Goal: Task Accomplishment & Management: Use online tool/utility

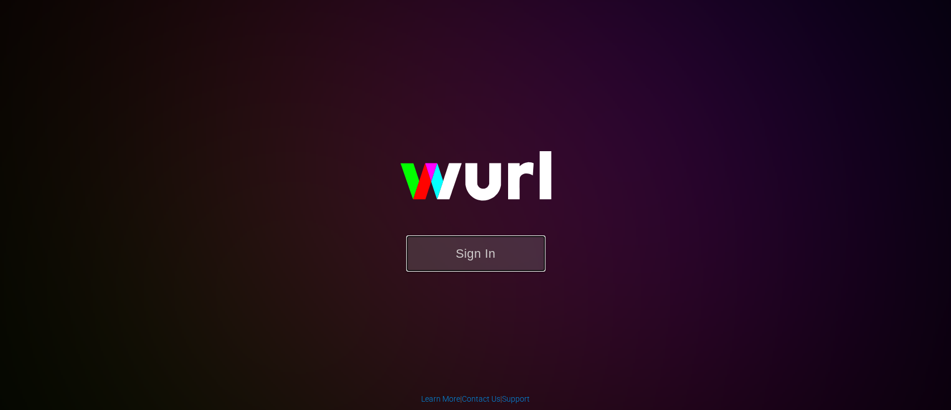
click at [477, 239] on button "Sign In" at bounding box center [475, 253] width 139 height 36
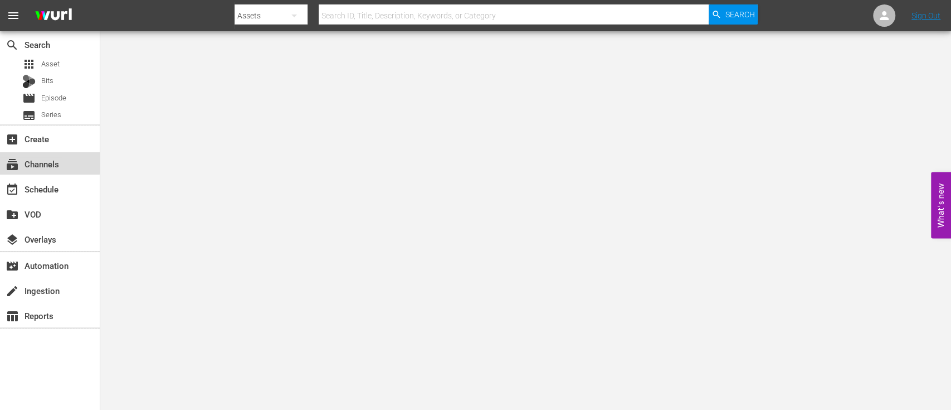
click at [26, 161] on div "subscriptions Channels" at bounding box center [31, 162] width 62 height 10
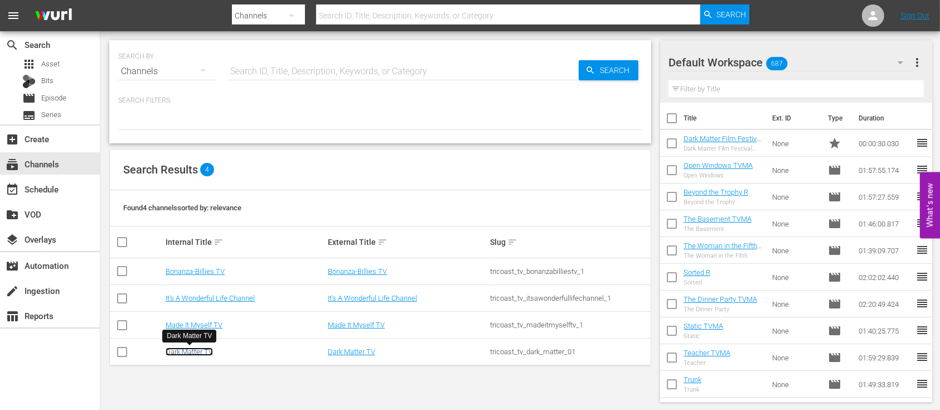
click at [198, 349] on link "Dark Matter TV" at bounding box center [189, 351] width 47 height 8
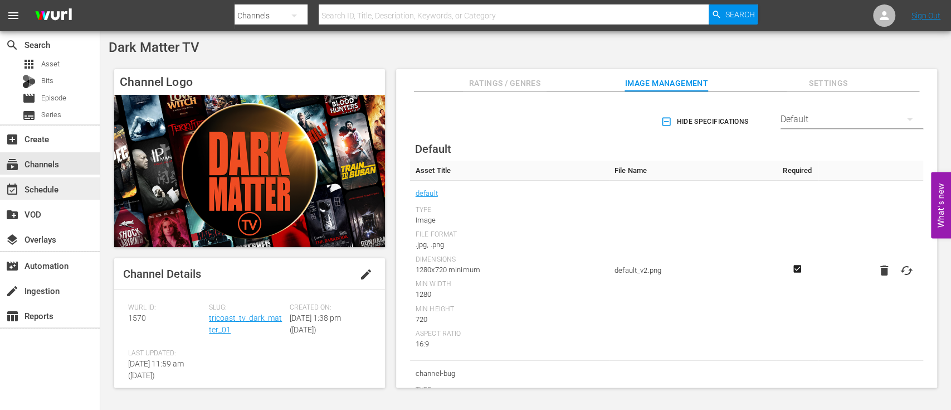
click at [45, 184] on div "event_available Schedule" at bounding box center [31, 187] width 62 height 10
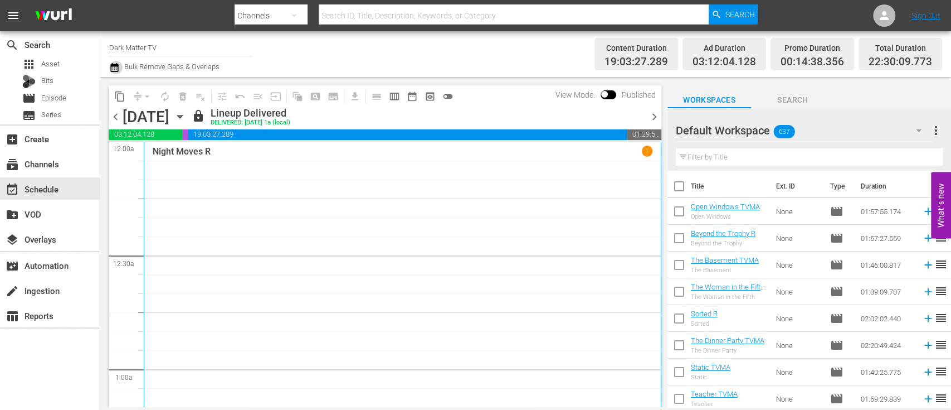
click at [113, 65] on icon "button" at bounding box center [114, 67] width 8 height 9
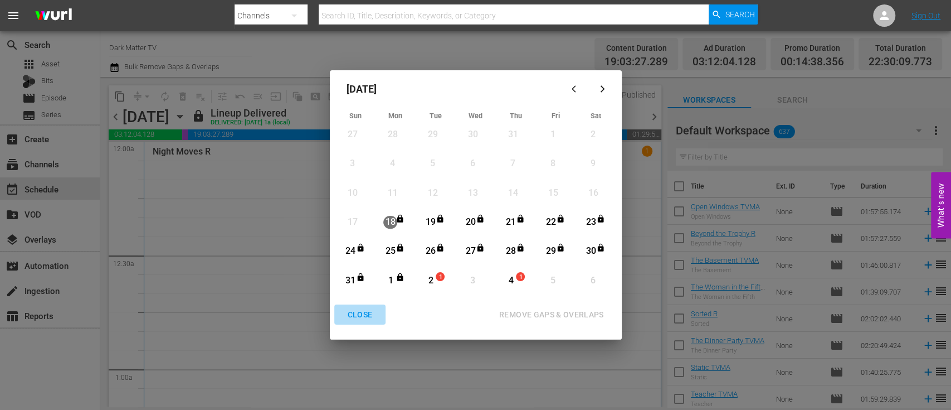
click at [359, 313] on div "CLOSE" at bounding box center [360, 315] width 43 height 14
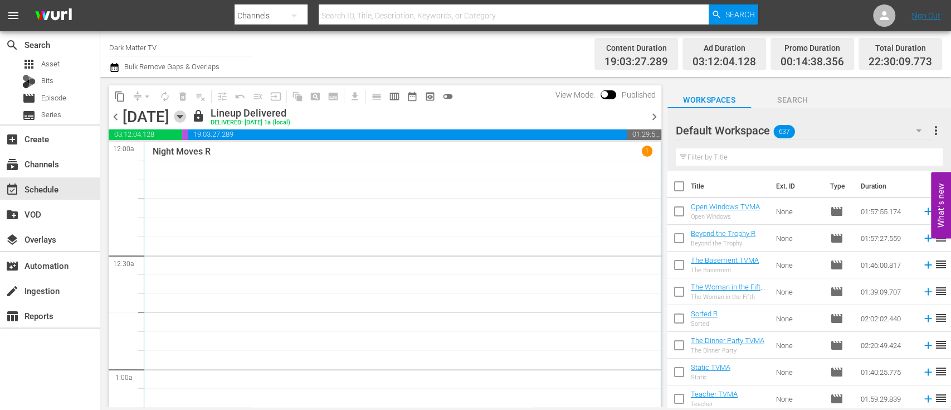
click at [186, 118] on icon "button" at bounding box center [180, 116] width 12 height 12
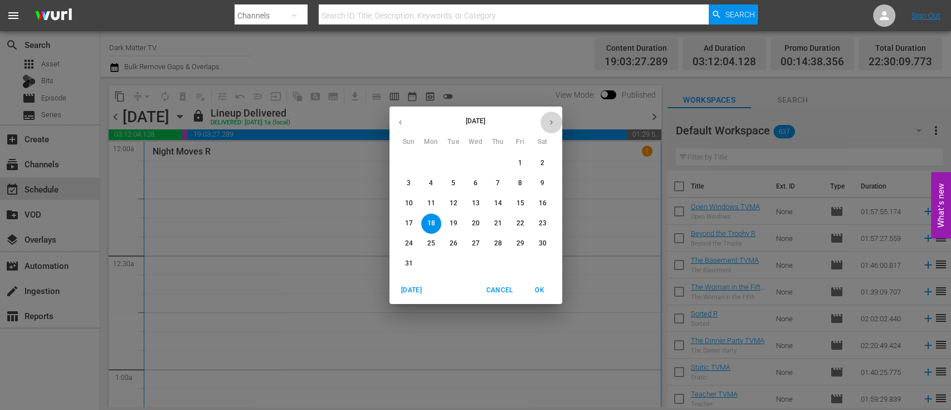
click at [550, 123] on icon "button" at bounding box center [551, 122] width 3 height 4
click at [429, 164] on p "1" at bounding box center [431, 162] width 4 height 9
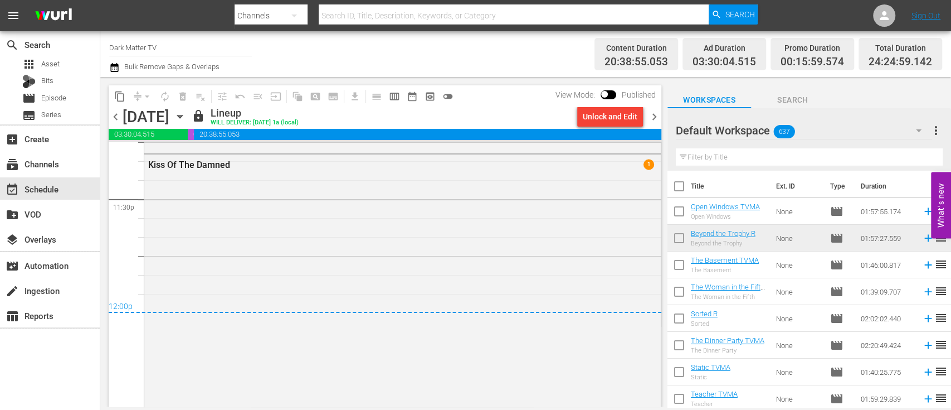
scroll to position [5469, 0]
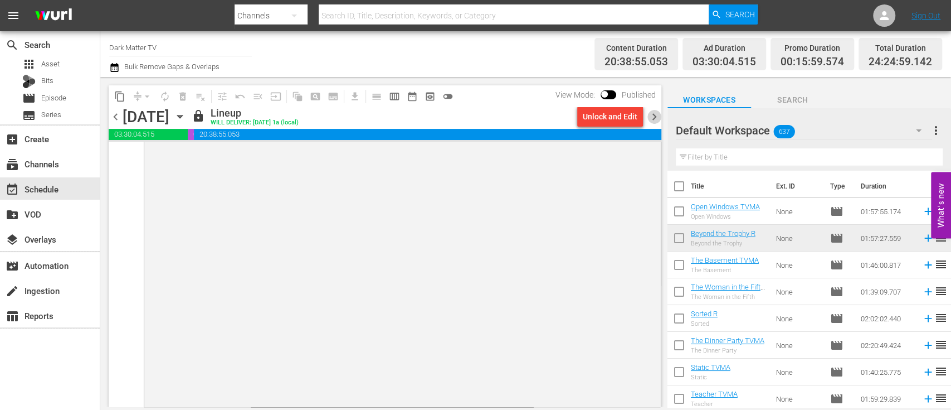
click at [656, 116] on span "chevron_right" at bounding box center [655, 117] width 14 height 14
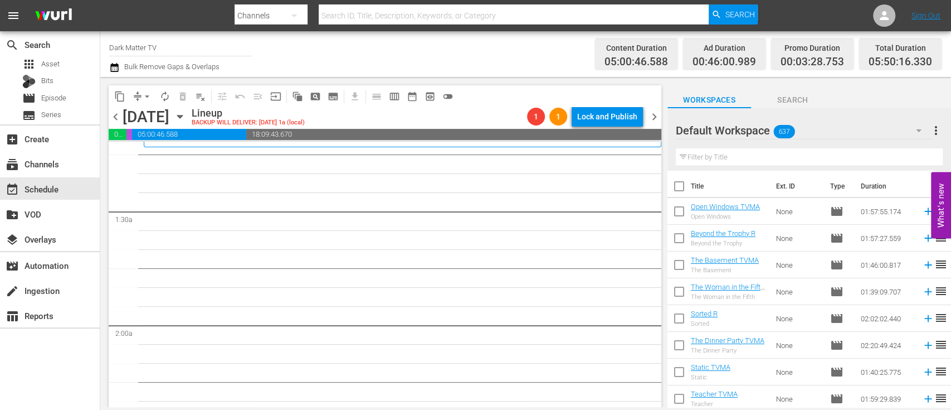
scroll to position [275, 0]
click at [761, 159] on input "text" at bounding box center [809, 157] width 267 height 18
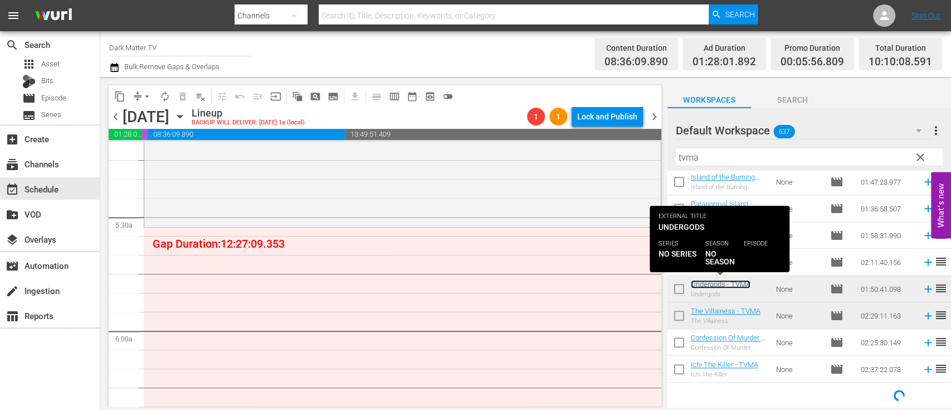
scroll to position [1180, 0]
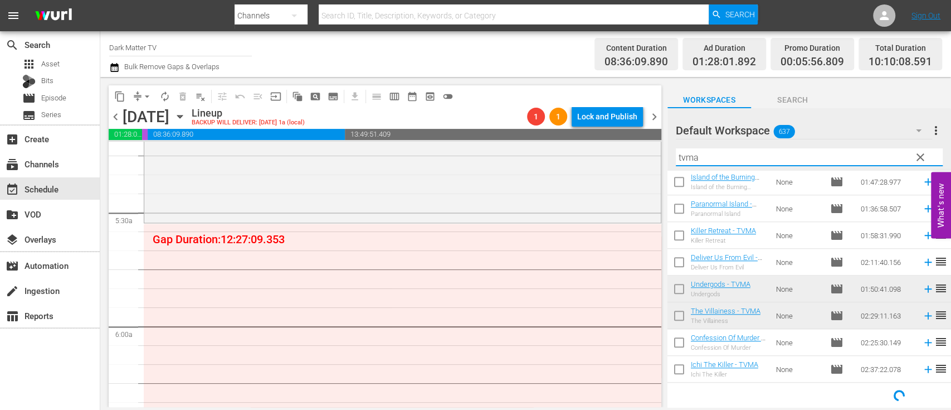
drag, startPoint x: 710, startPoint y: 154, endPoint x: 664, endPoint y: 153, distance: 45.7
click at [664, 153] on div "content_copy compress arrow_drop_down autorenew_outlined delete_forever_outline…" at bounding box center [525, 242] width 851 height 330
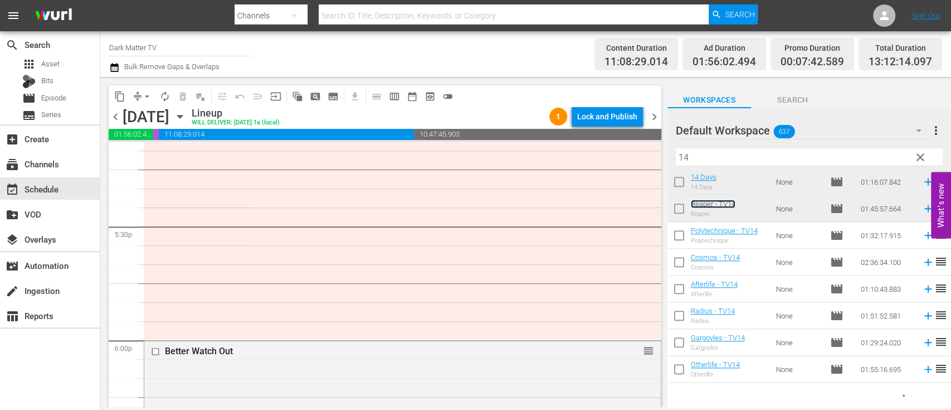
scroll to position [3891, 0]
drag, startPoint x: 713, startPoint y: 160, endPoint x: 647, endPoint y: 157, distance: 65.9
click at [647, 157] on div "content_copy compress arrow_drop_down autorenew_outlined delete_forever_outline…" at bounding box center [525, 242] width 851 height 330
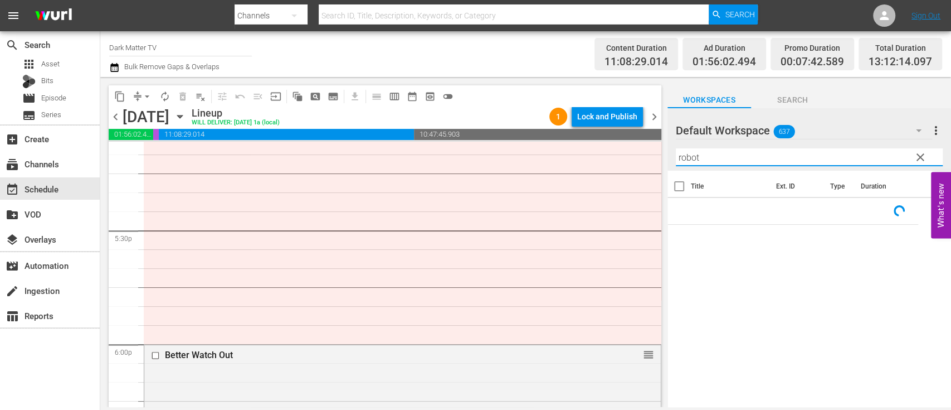
scroll to position [0, 0]
type input "robot o"
click at [790, 101] on span "Search" at bounding box center [793, 100] width 84 height 14
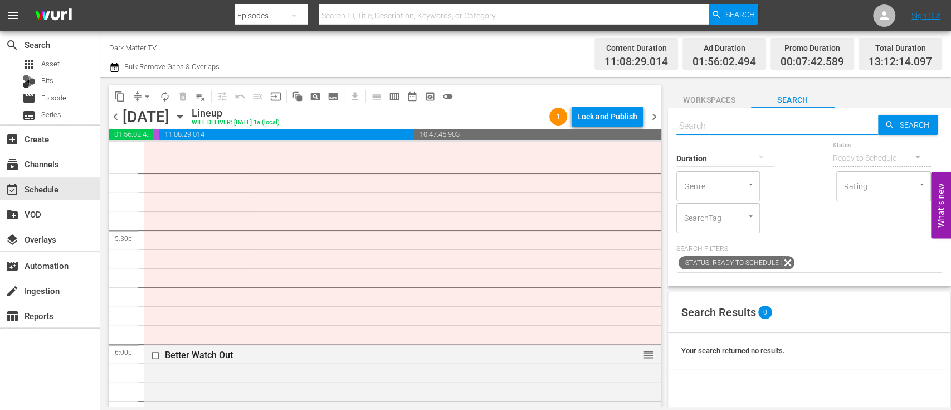
click at [732, 128] on input "text" at bounding box center [778, 126] width 202 height 27
type input "robot over"
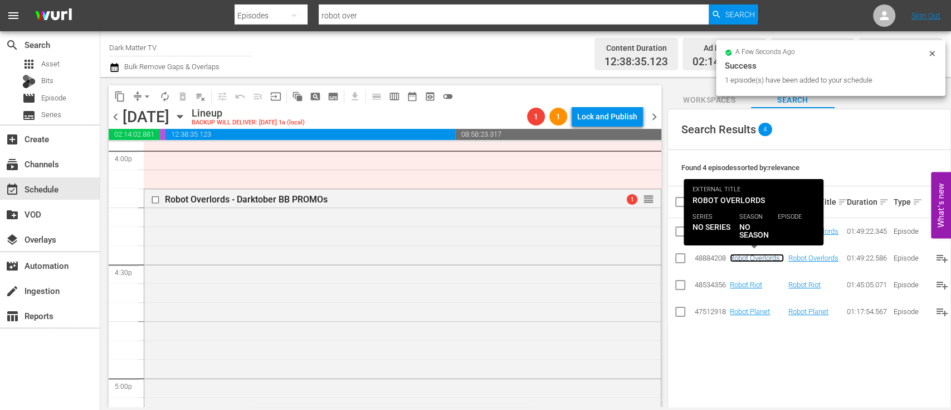
scroll to position [3627, 0]
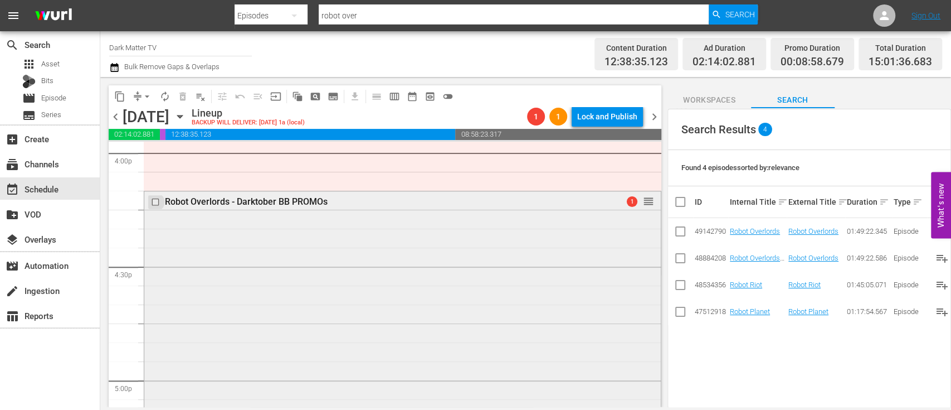
click at [153, 203] on input "checkbox" at bounding box center [157, 201] width 12 height 9
click at [184, 91] on span "delete_forever_outlined" at bounding box center [182, 96] width 11 height 11
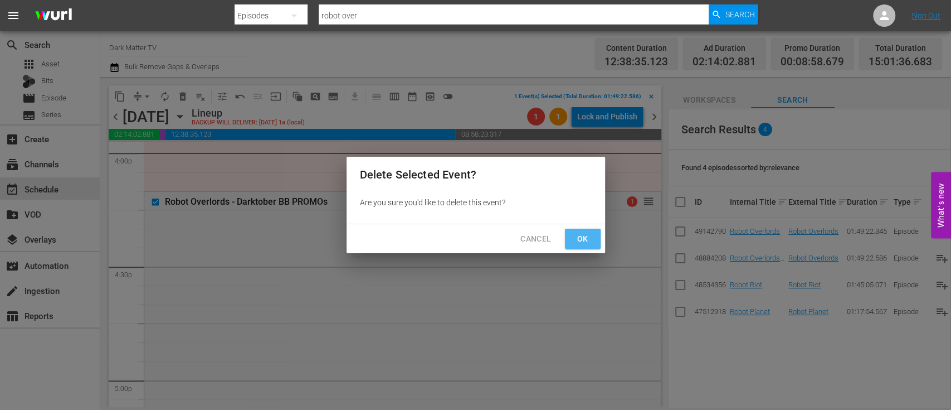
click at [576, 232] on span "Ok" at bounding box center [583, 239] width 18 height 14
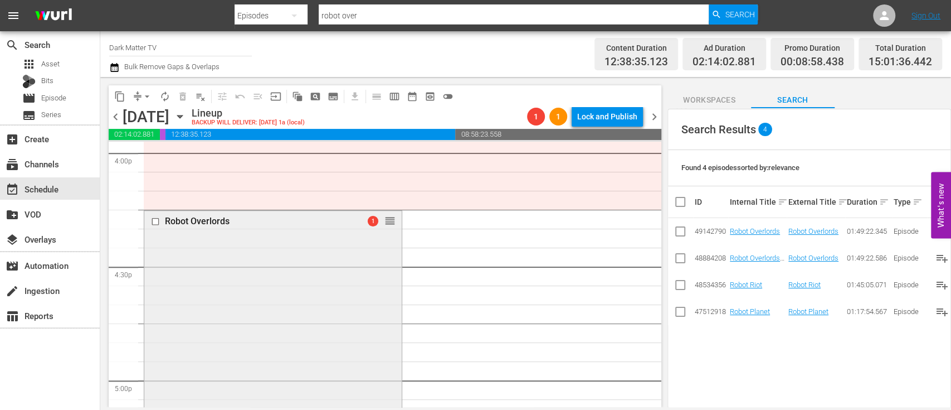
click at [268, 279] on div "Robot Overlords 1 reorder" at bounding box center [273, 416] width 258 height 411
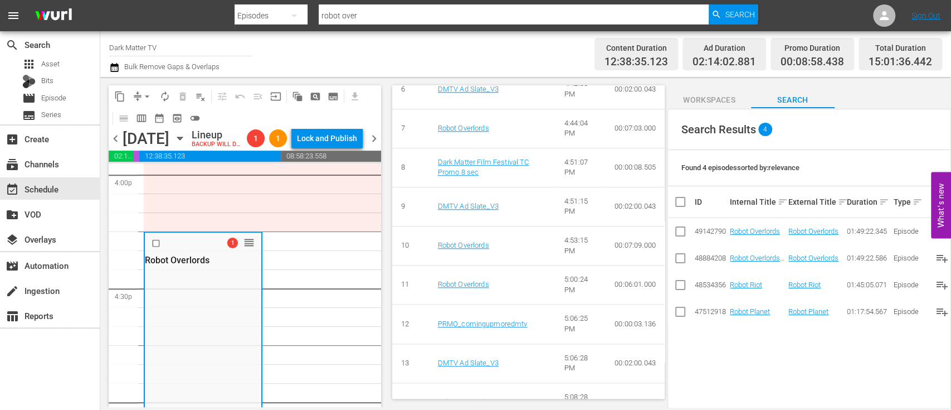
scroll to position [0, 0]
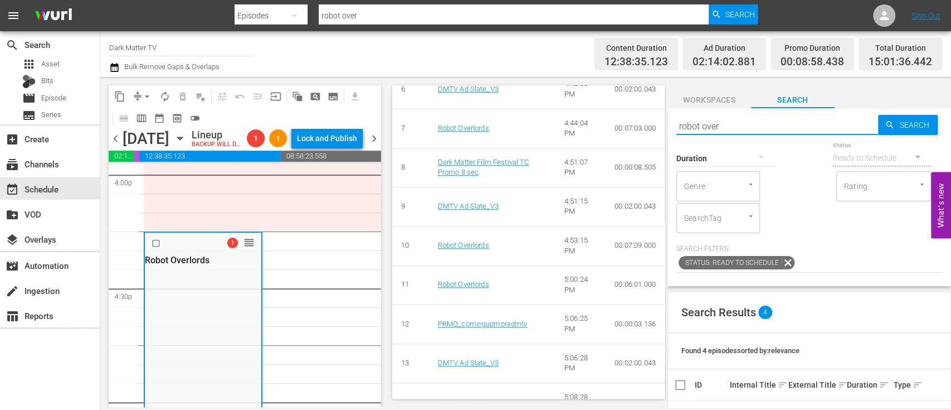
drag, startPoint x: 738, startPoint y: 123, endPoint x: 629, endPoint y: 132, distance: 109.6
click at [629, 132] on div "content_copy compress arrow_drop_down autorenew_outlined delete_forever_outline…" at bounding box center [525, 242] width 851 height 330
type input "meek"
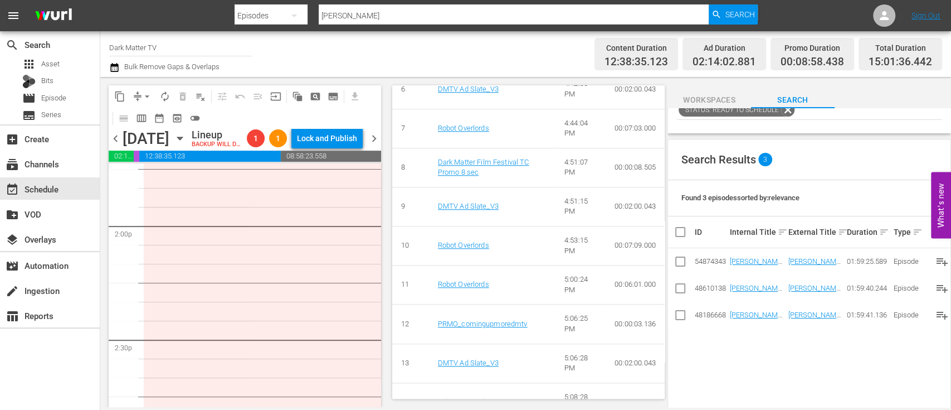
scroll to position [3122, 0]
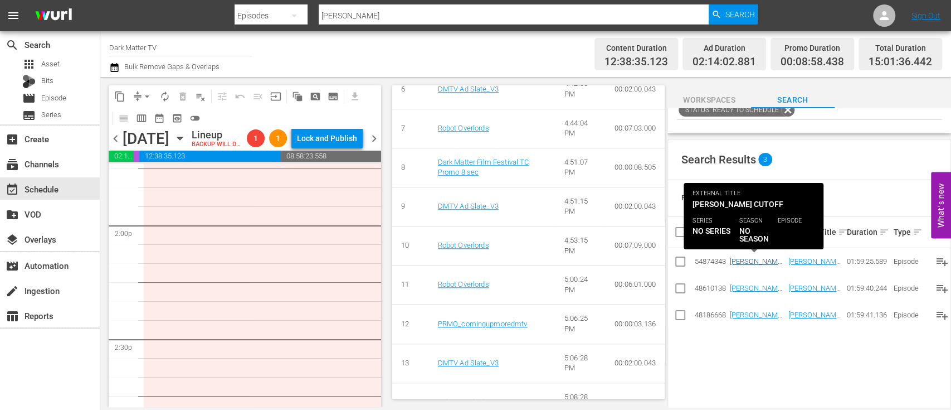
type input "meek"
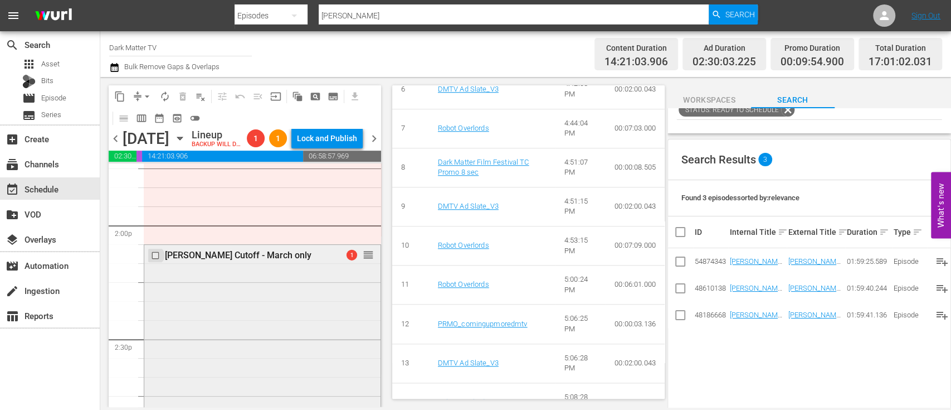
click at [159, 260] on input "checkbox" at bounding box center [157, 255] width 12 height 9
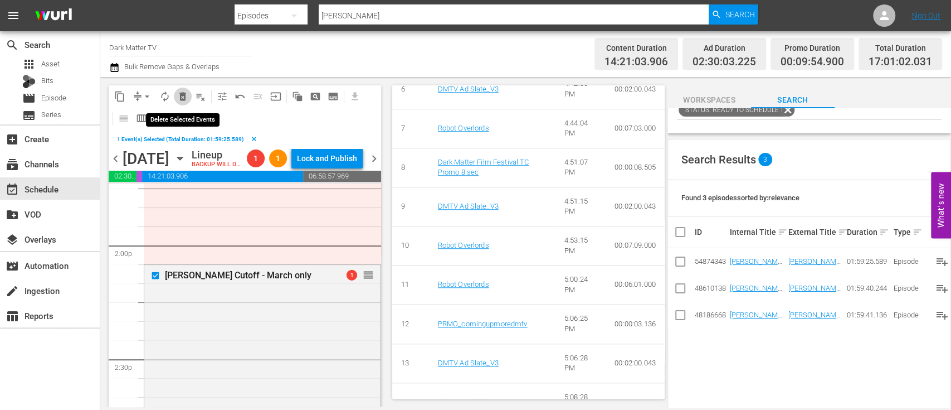
click at [183, 94] on span "delete_forever_outlined" at bounding box center [182, 96] width 11 height 11
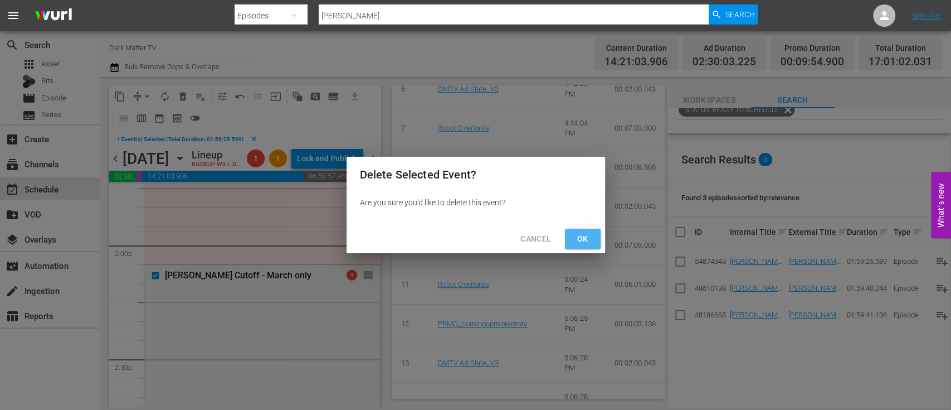
click at [578, 238] on span "Ok" at bounding box center [583, 239] width 18 height 14
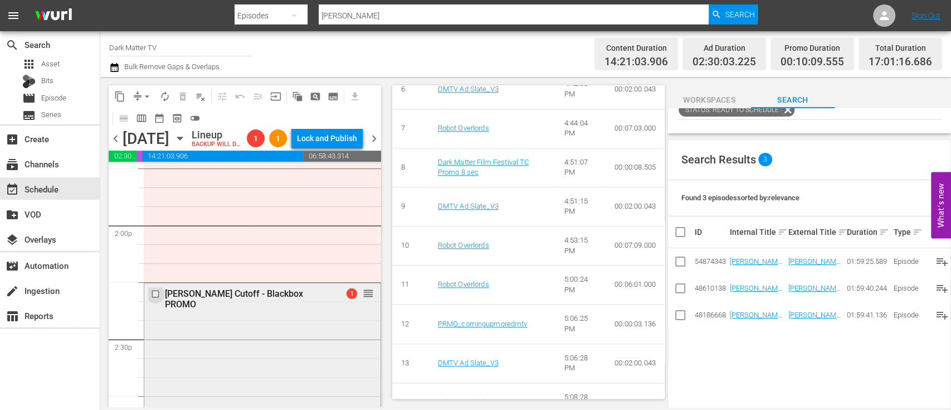
click at [158, 298] on input "checkbox" at bounding box center [157, 293] width 12 height 9
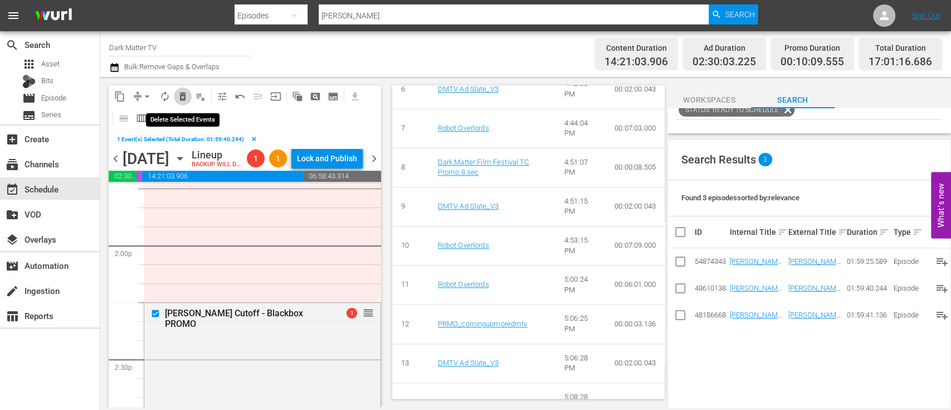
click at [183, 96] on span "delete_forever_outlined" at bounding box center [182, 96] width 11 height 11
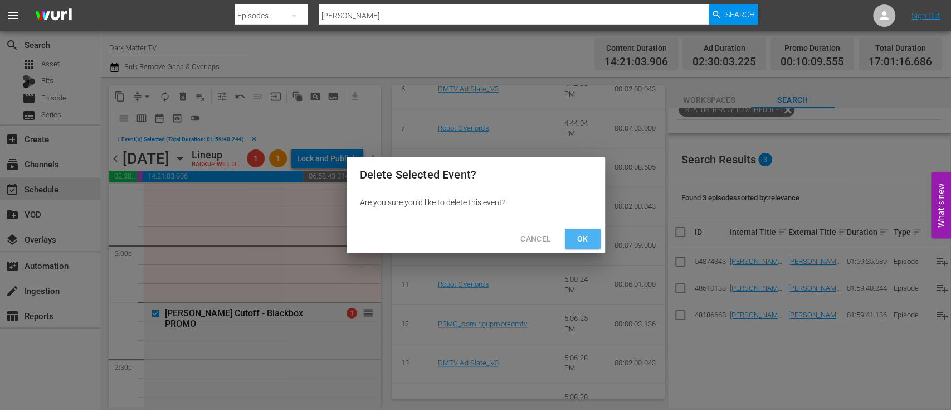
click at [585, 235] on span "Ok" at bounding box center [583, 239] width 18 height 14
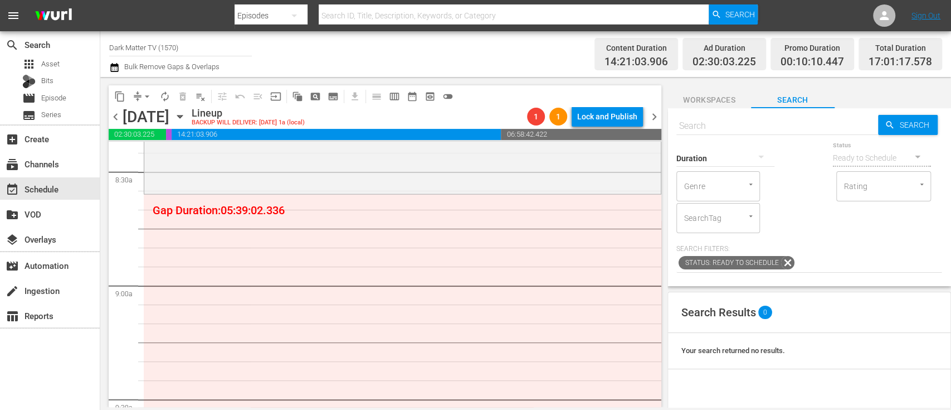
scroll to position [1881, 0]
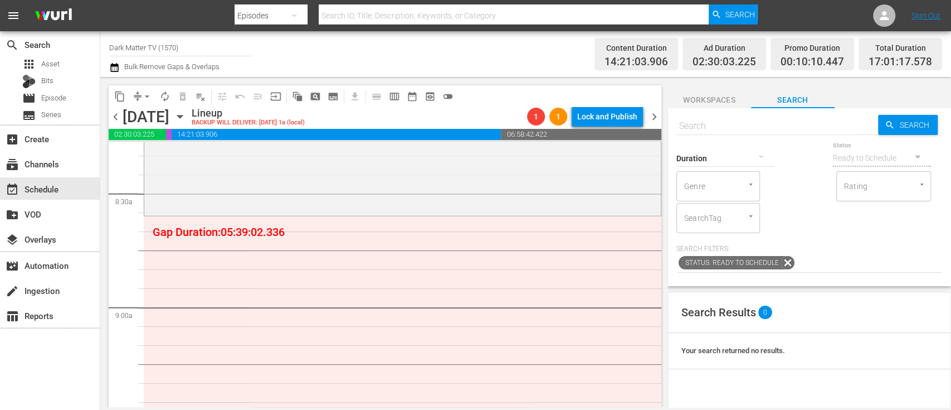
click at [730, 104] on span "Workspaces" at bounding box center [710, 100] width 84 height 14
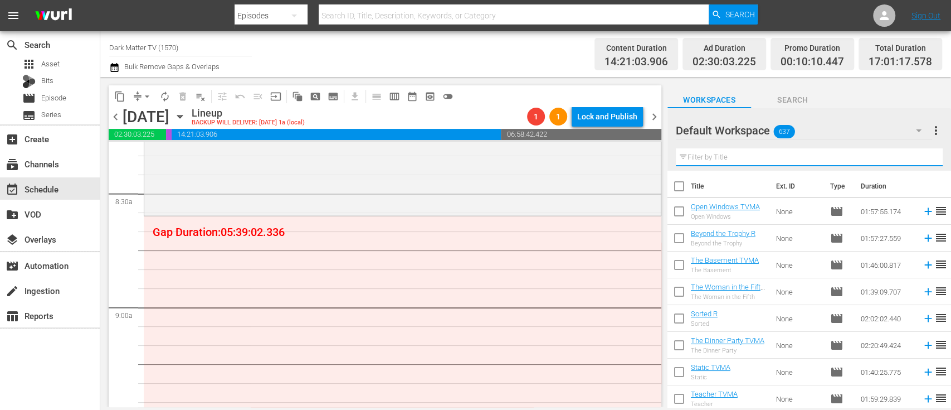
click at [742, 156] on input "text" at bounding box center [809, 157] width 267 height 18
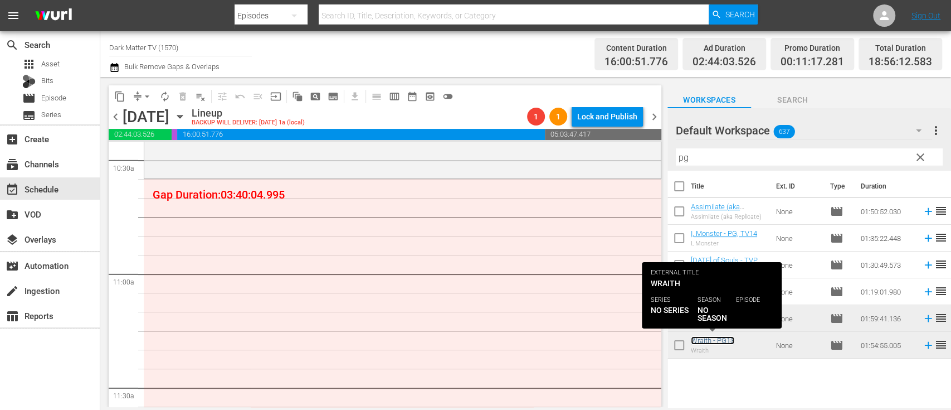
scroll to position [2370, 0]
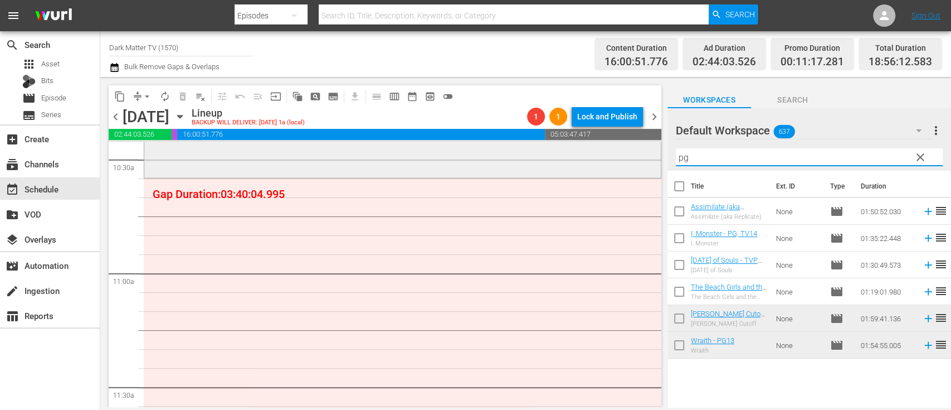
drag, startPoint x: 699, startPoint y: 163, endPoint x: 643, endPoint y: 150, distance: 57.6
click at [643, 150] on div "content_copy compress arrow_drop_down autorenew_outlined delete_forever_outline…" at bounding box center [525, 242] width 851 height 330
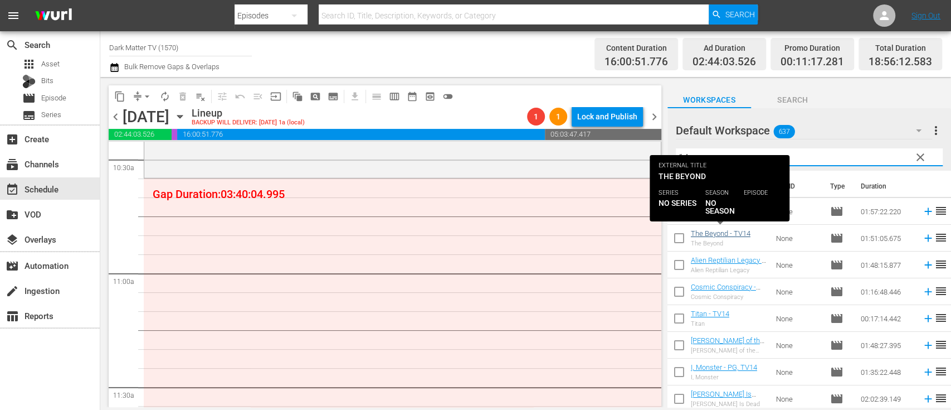
type input "14"
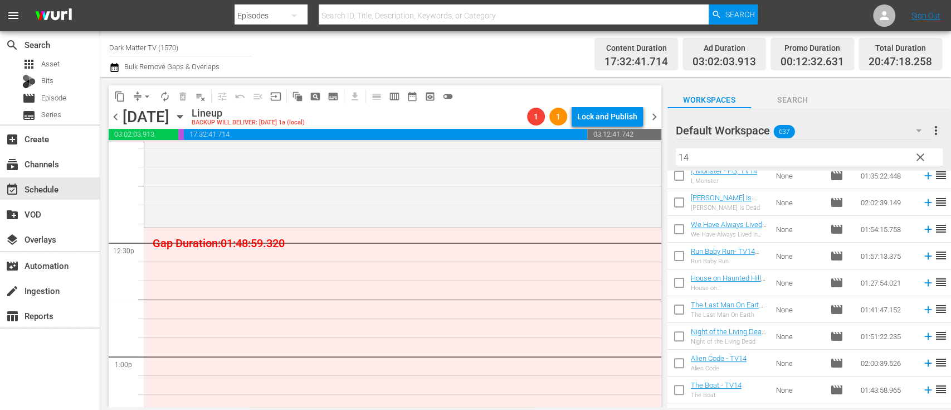
scroll to position [197, 0]
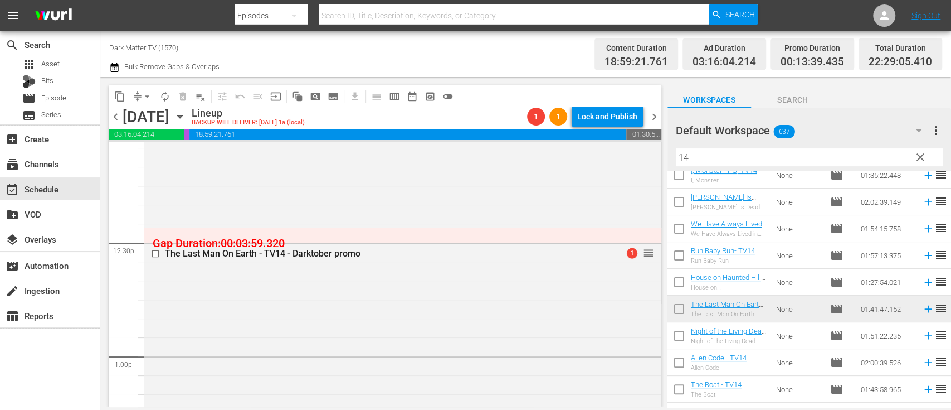
drag, startPoint x: 722, startPoint y: 301, endPoint x: 254, endPoint y: 300, distance: 468.2
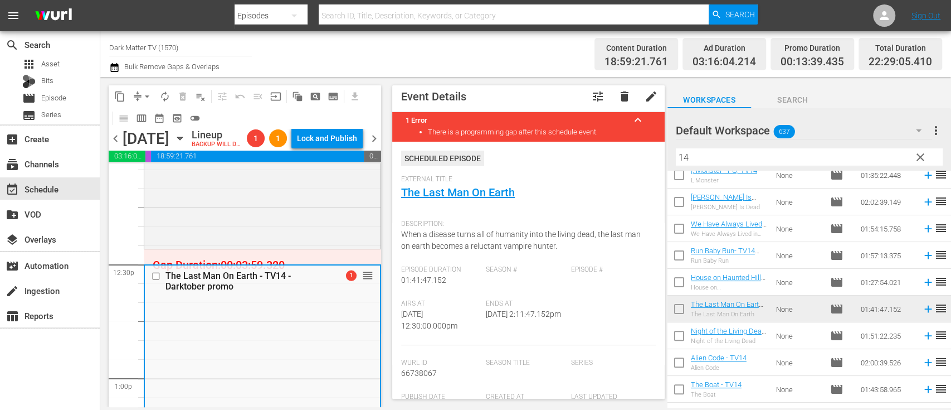
scroll to position [0, 0]
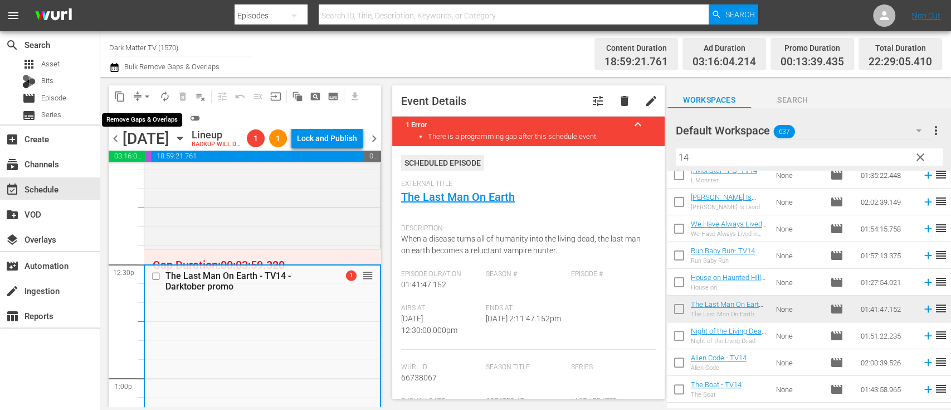
click at [150, 99] on span "arrow_drop_down" at bounding box center [147, 96] width 11 height 11
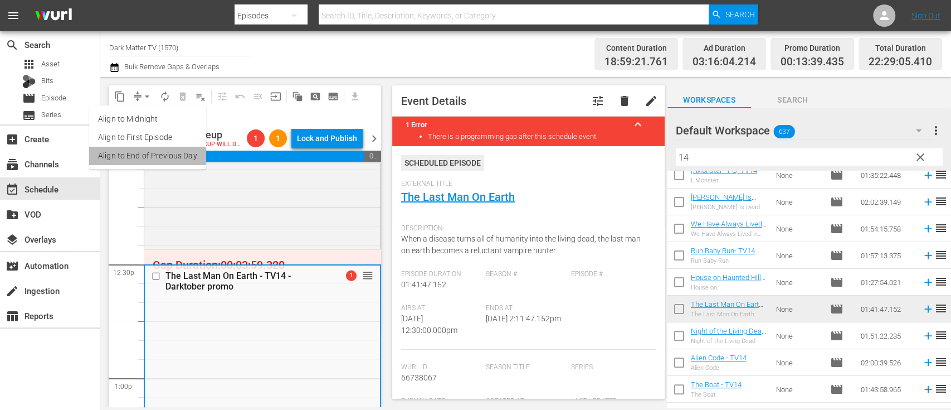
click at [152, 162] on li "Align to End of Previous Day" at bounding box center [147, 156] width 117 height 18
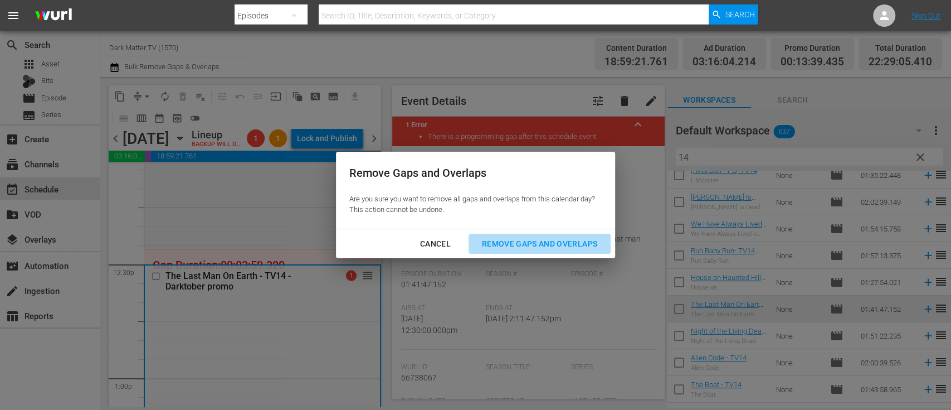
click at [523, 241] on div "Remove Gaps and Overlaps" at bounding box center [539, 244] width 133 height 14
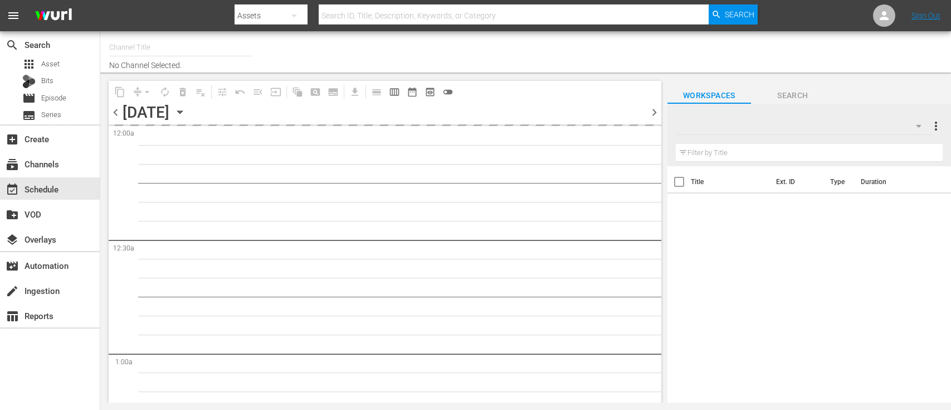
type input "Dark Matter TV (1570)"
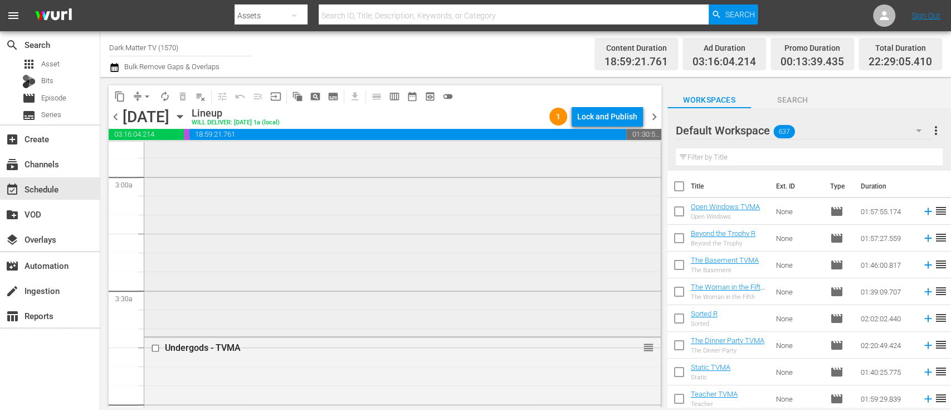
scroll to position [697, 0]
click at [654, 116] on span "chevron_right" at bounding box center [655, 117] width 14 height 14
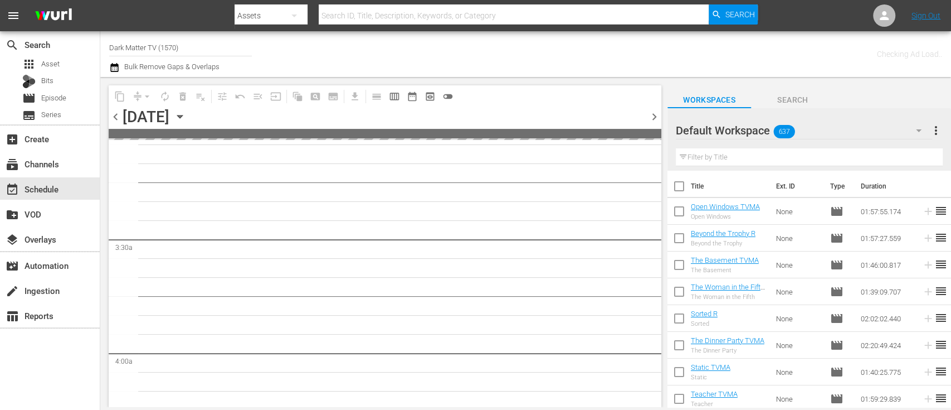
scroll to position [716, 0]
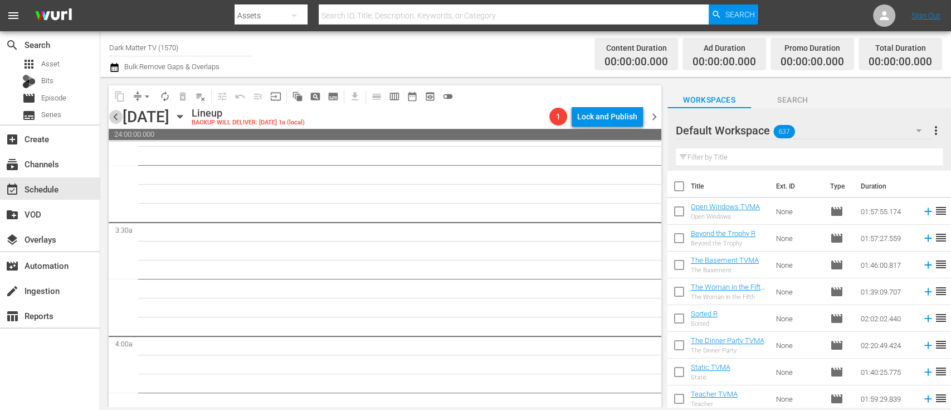
click at [111, 121] on span "chevron_left" at bounding box center [116, 117] width 14 height 14
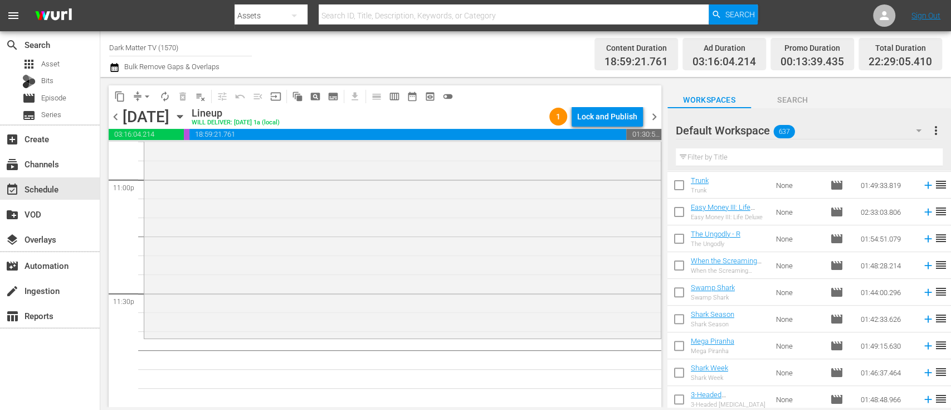
scroll to position [241, 0]
click at [747, 154] on input "text" at bounding box center [809, 157] width 267 height 18
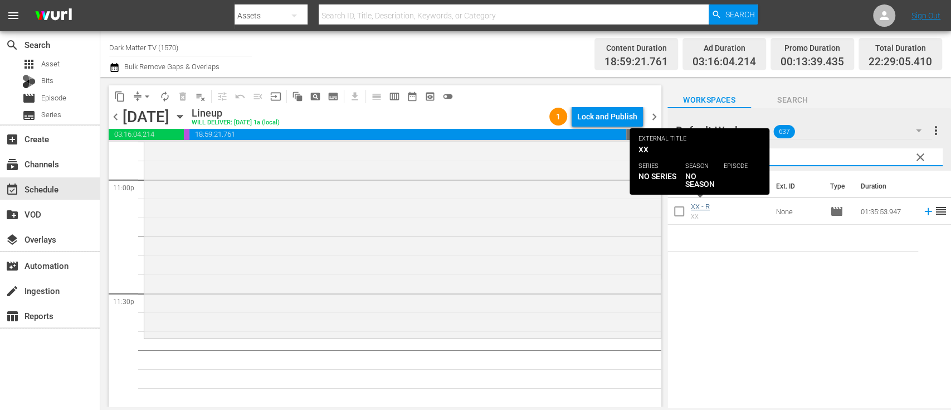
type input "xx"
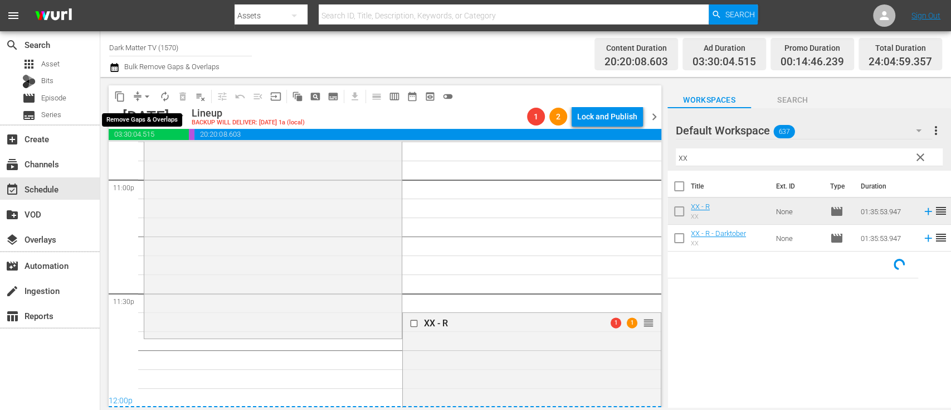
click at [148, 93] on span "arrow_drop_down" at bounding box center [147, 96] width 11 height 11
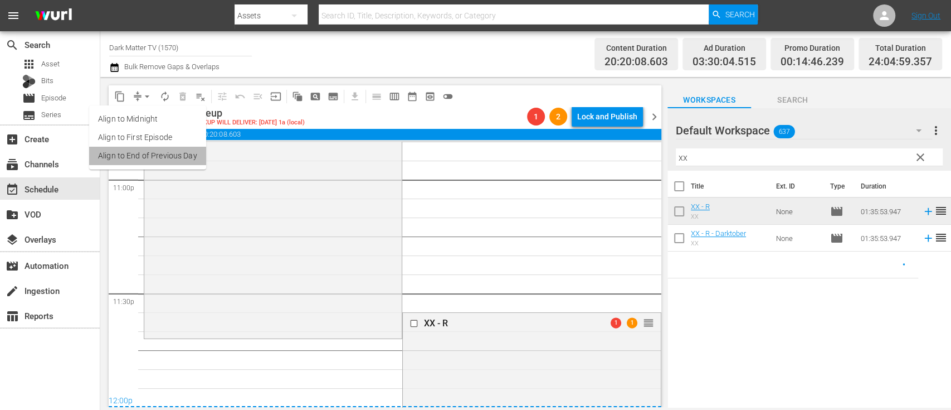
click at [151, 159] on li "Align to End of Previous Day" at bounding box center [147, 156] width 117 height 18
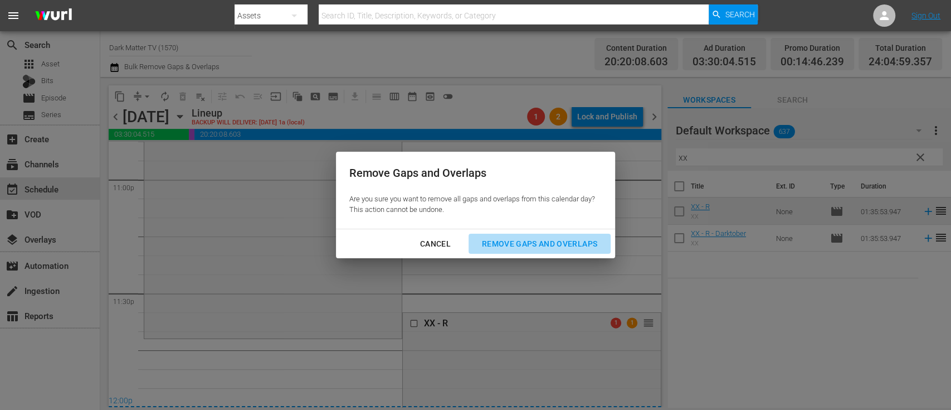
click at [576, 245] on div "Remove Gaps and Overlaps" at bounding box center [539, 244] width 133 height 14
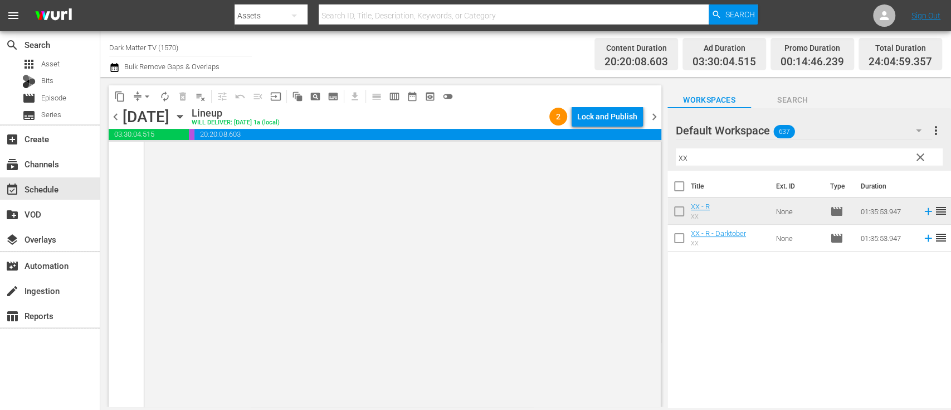
scroll to position [5488, 0]
click at [611, 115] on div "Lock and Publish" at bounding box center [607, 116] width 60 height 20
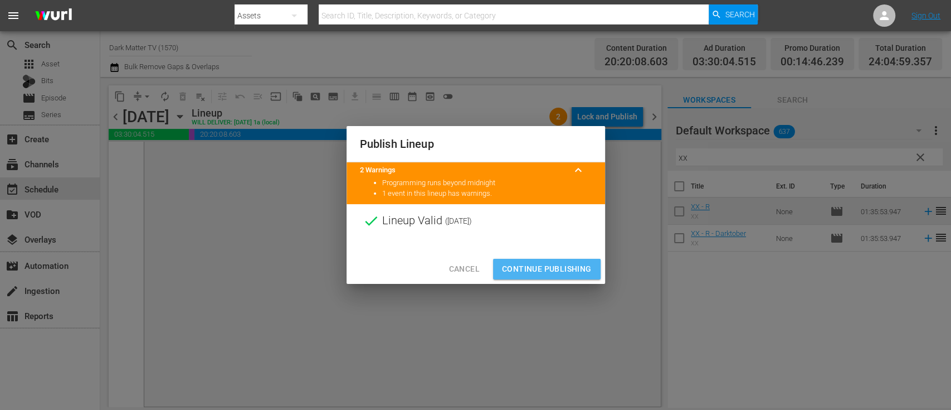
click at [569, 271] on span "Continue Publishing" at bounding box center [547, 269] width 90 height 14
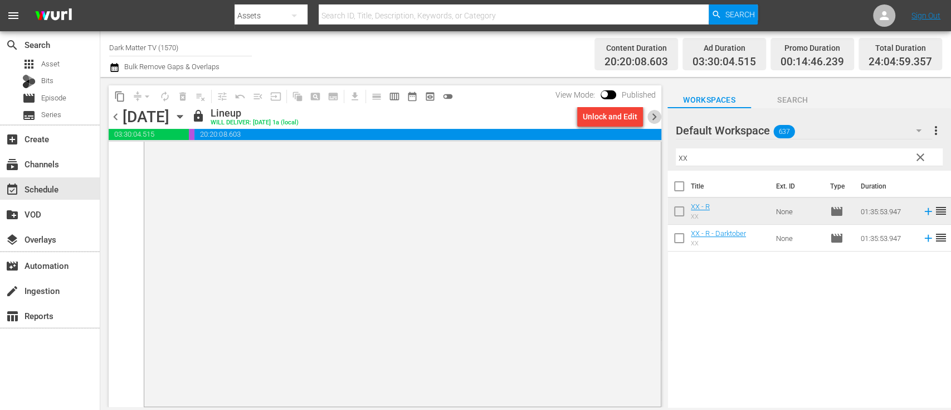
click at [658, 115] on span "chevron_right" at bounding box center [655, 117] width 14 height 14
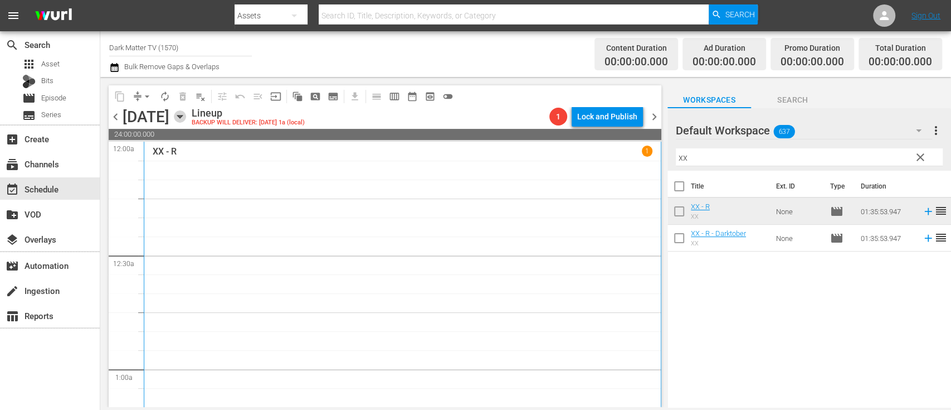
click at [186, 119] on icon "button" at bounding box center [180, 116] width 12 height 12
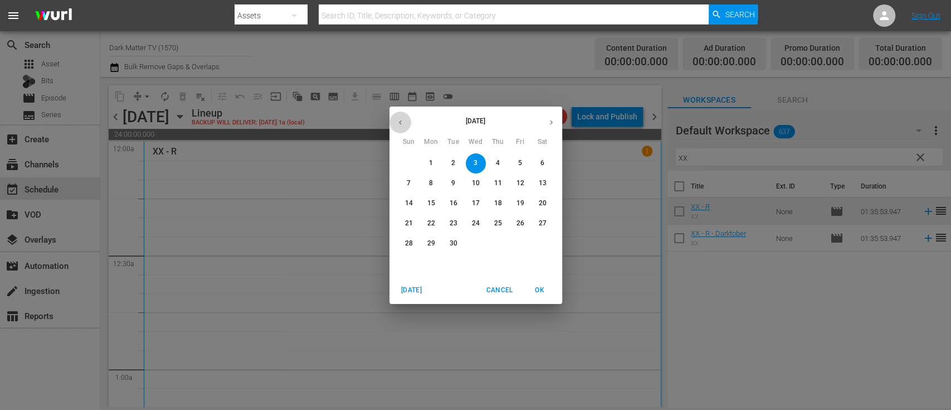
click at [402, 120] on icon "button" at bounding box center [400, 122] width 8 height 8
click at [473, 205] on p "13" at bounding box center [476, 202] width 8 height 9
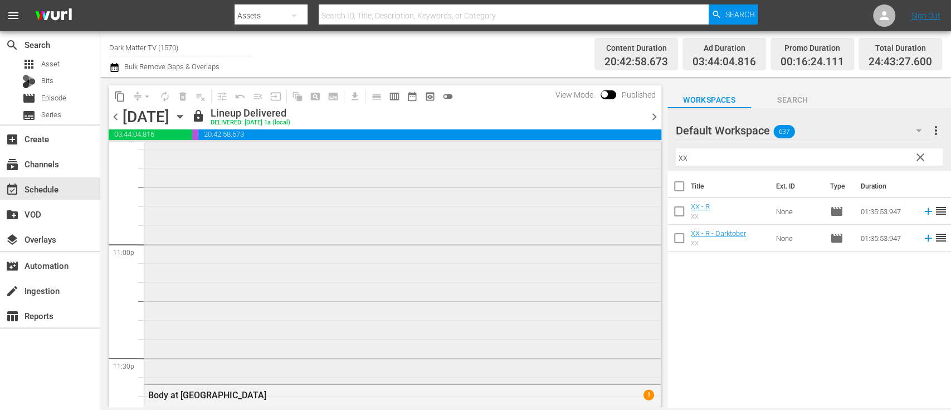
scroll to position [5139, 0]
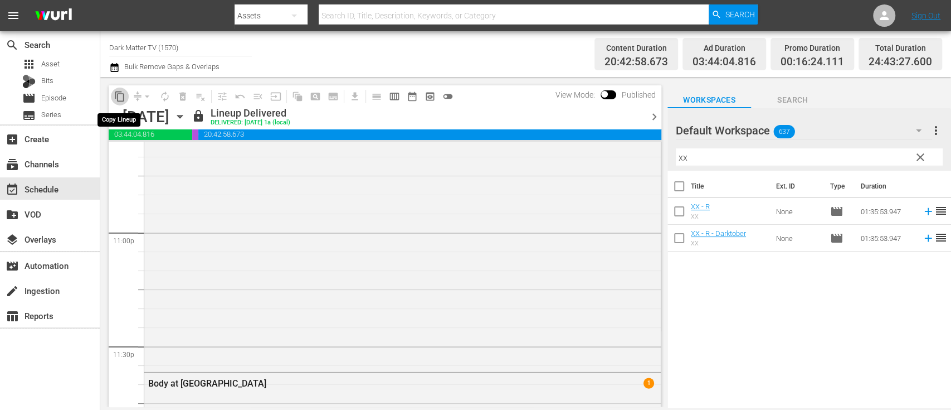
click at [120, 95] on span "content_copy" at bounding box center [119, 96] width 11 height 11
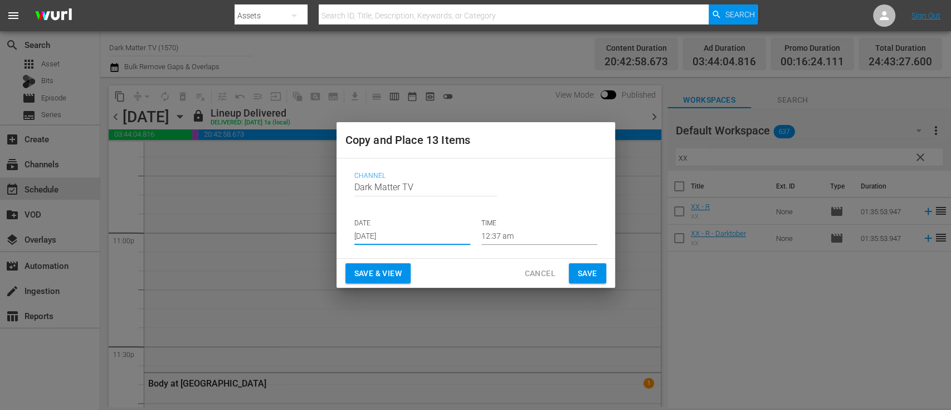
click at [422, 240] on input "Aug 20th 2025" at bounding box center [412, 236] width 116 height 17
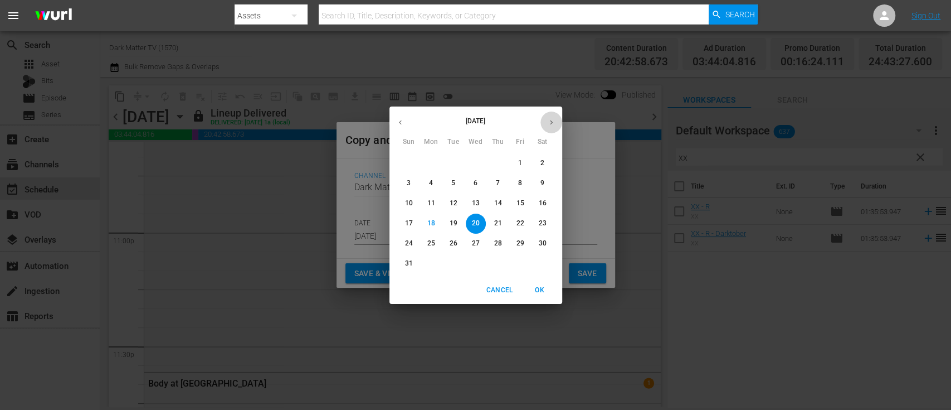
click at [556, 123] on button "button" at bounding box center [552, 122] width 22 height 22
click at [477, 169] on button "3" at bounding box center [476, 163] width 20 height 20
type input "Sep 3rd 2025"
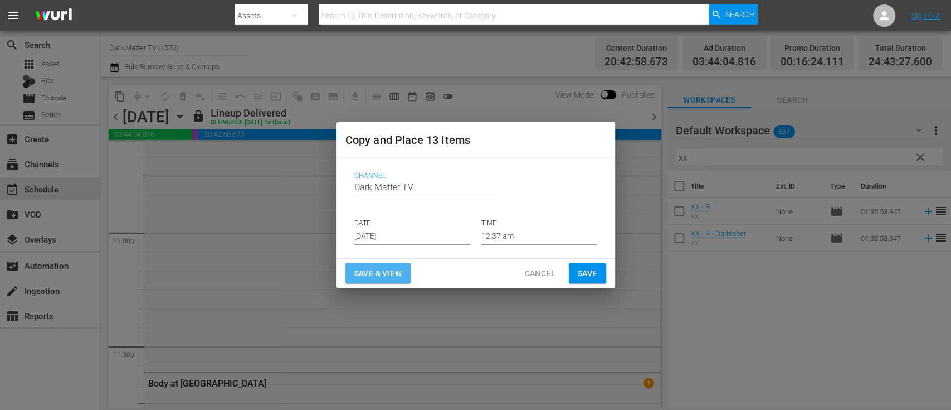
click at [397, 274] on span "Save & View" at bounding box center [377, 273] width 47 height 14
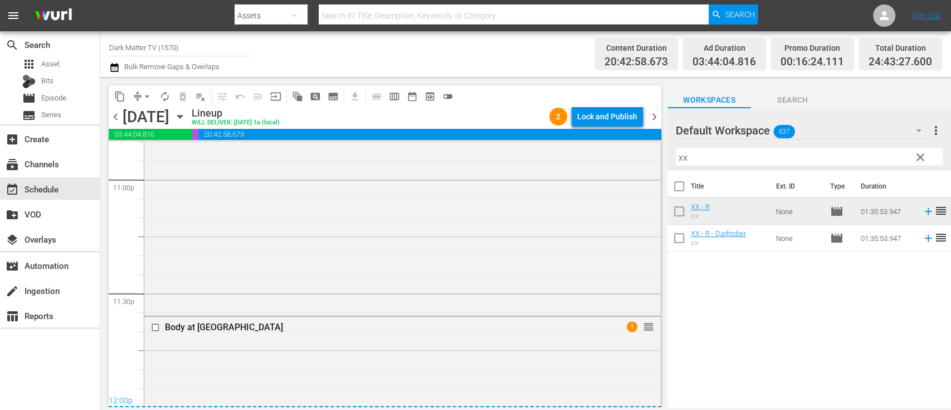
scroll to position [5139, 0]
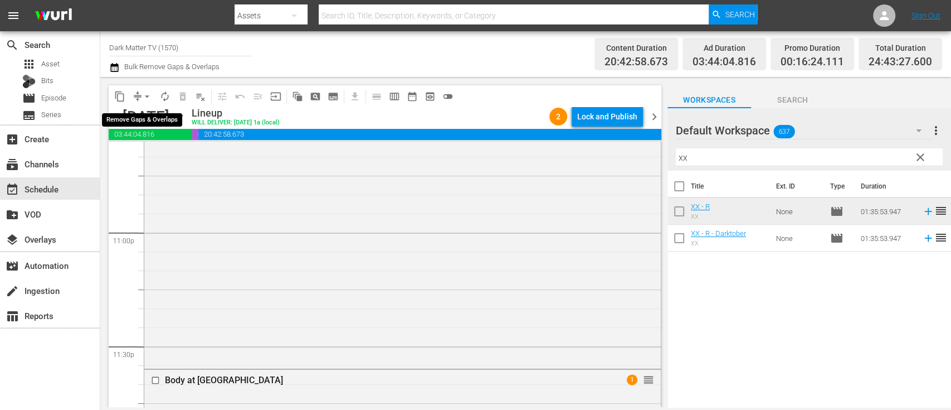
click at [144, 94] on span "arrow_drop_down" at bounding box center [147, 96] width 11 height 11
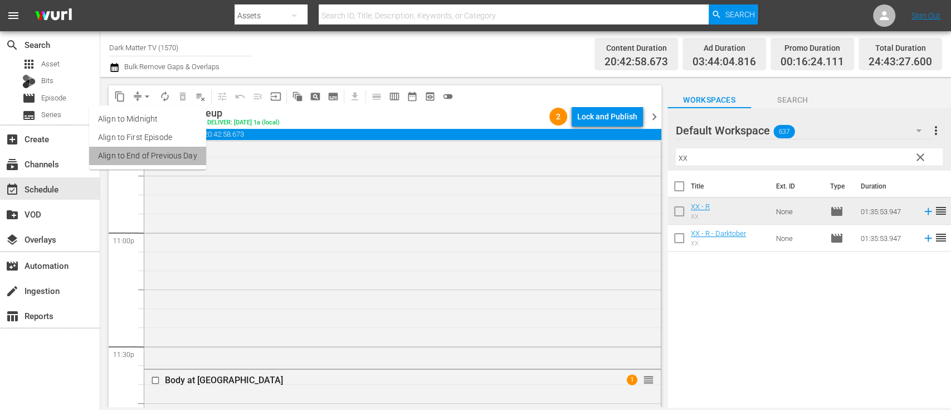
click at [148, 157] on li "Align to End of Previous Day" at bounding box center [147, 156] width 117 height 18
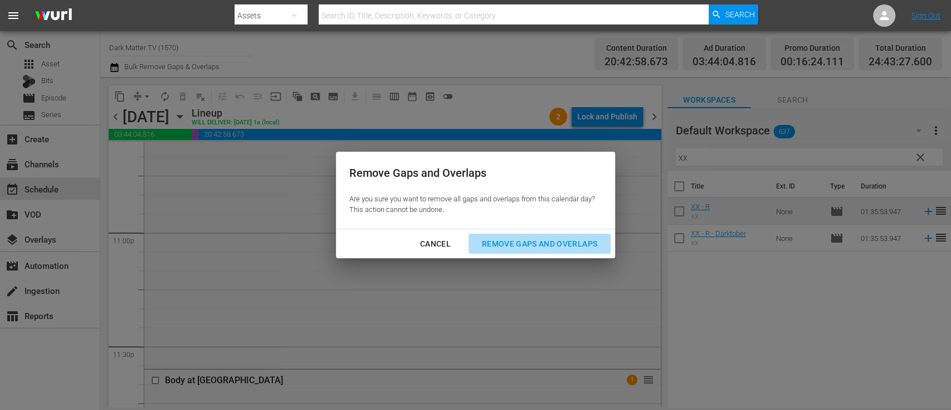
click at [509, 240] on div "Remove Gaps and Overlaps" at bounding box center [539, 244] width 133 height 14
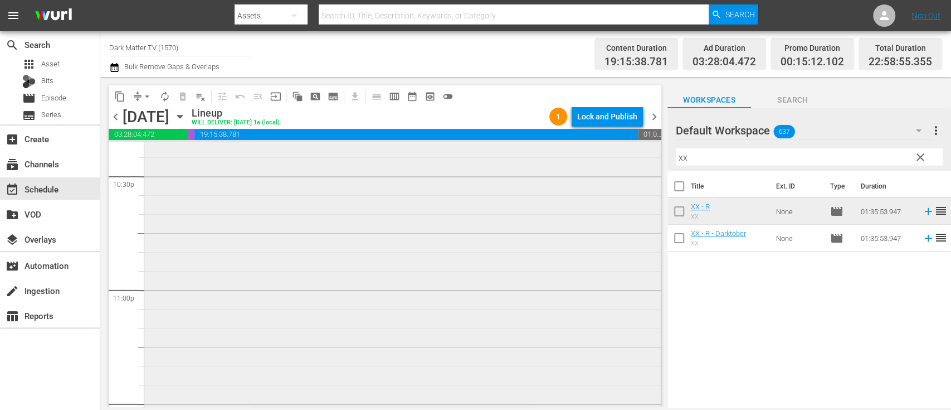
scroll to position [5257, 0]
click at [652, 114] on span "chevron_right" at bounding box center [655, 117] width 14 height 14
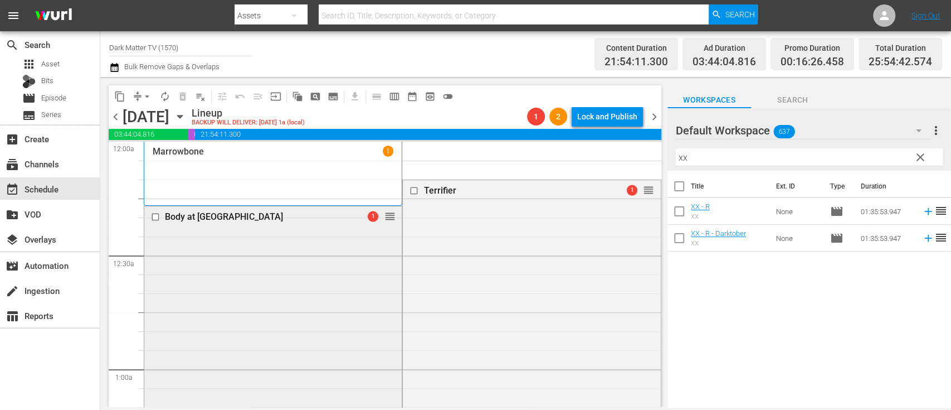
click at [155, 217] on input "checkbox" at bounding box center [157, 216] width 12 height 9
click at [182, 96] on span "delete_forever_outlined" at bounding box center [182, 96] width 11 height 11
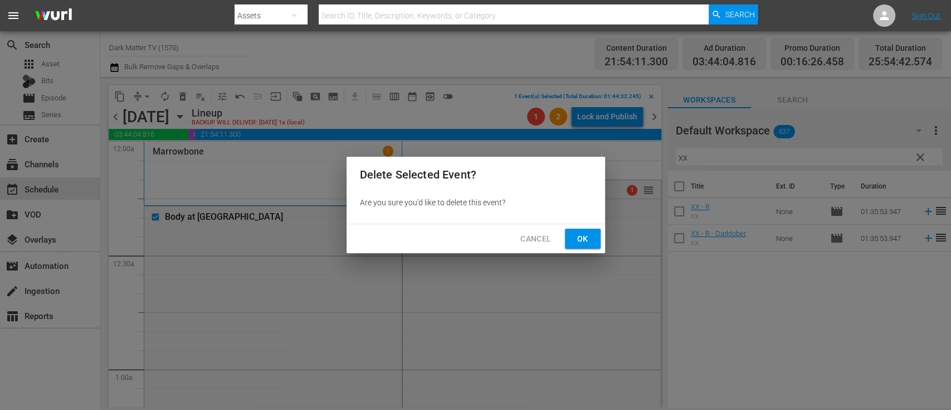
click at [582, 233] on span "Ok" at bounding box center [583, 239] width 18 height 14
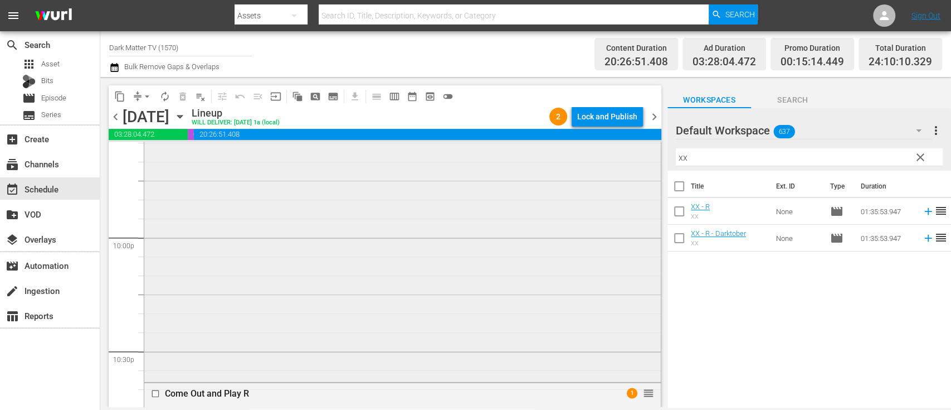
scroll to position [4908, 0]
click at [147, 99] on span "arrow_drop_down" at bounding box center [147, 96] width 11 height 11
click at [153, 151] on li "Align to End of Previous Day" at bounding box center [147, 156] width 117 height 18
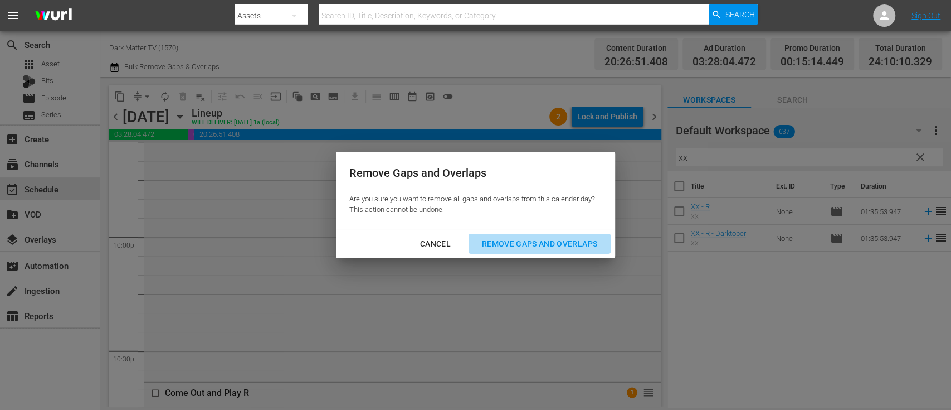
click at [561, 242] on div "Remove Gaps and Overlaps" at bounding box center [539, 244] width 133 height 14
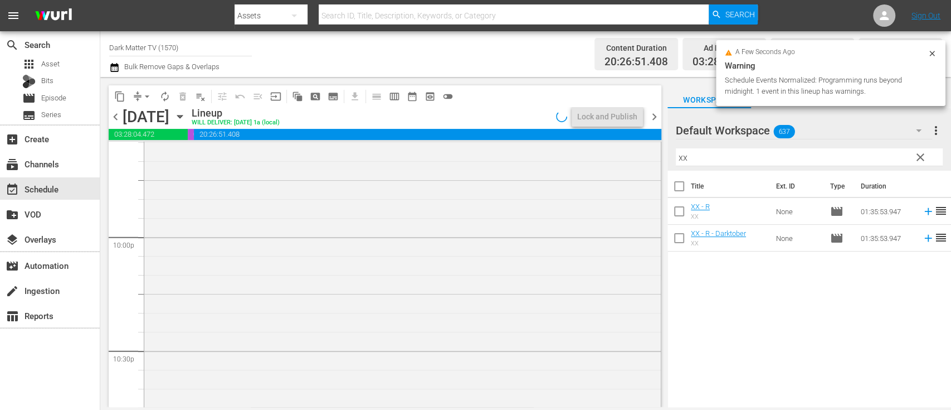
scroll to position [4813, 0]
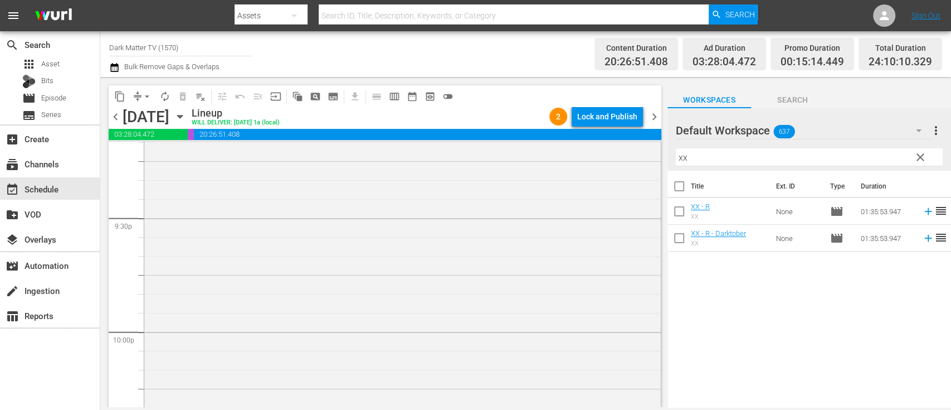
click at [113, 115] on span "chevron_left" at bounding box center [116, 117] width 14 height 14
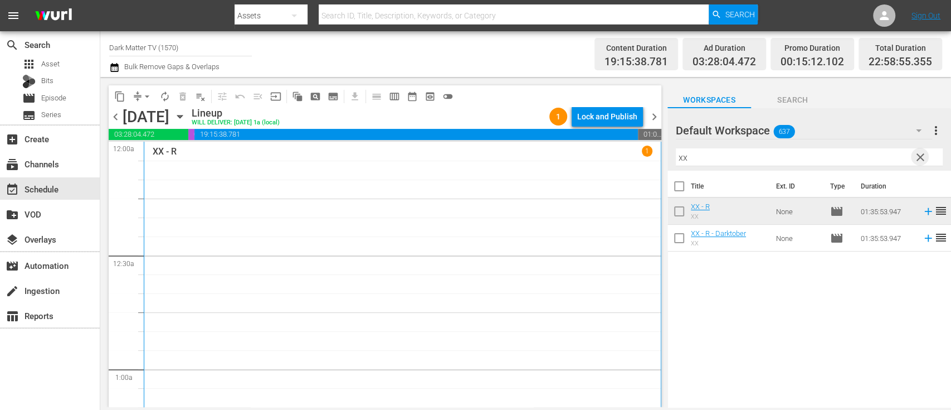
click at [917, 159] on span "clear" at bounding box center [920, 156] width 13 height 13
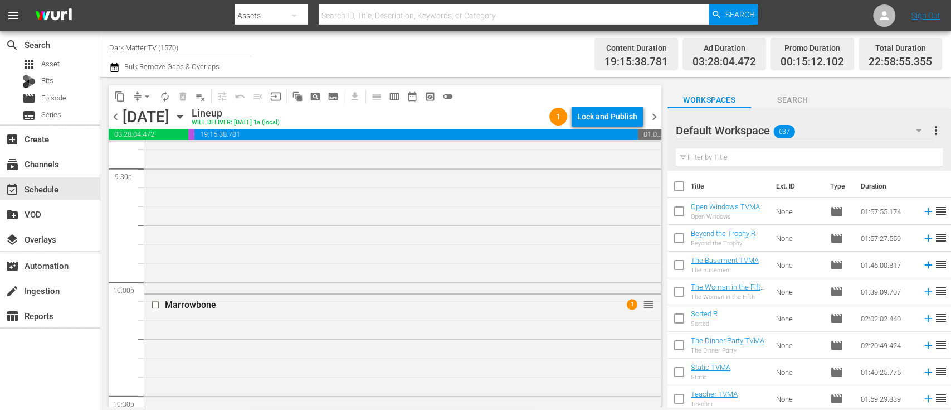
scroll to position [4854, 0]
click at [613, 114] on div "Lock and Publish" at bounding box center [607, 116] width 60 height 20
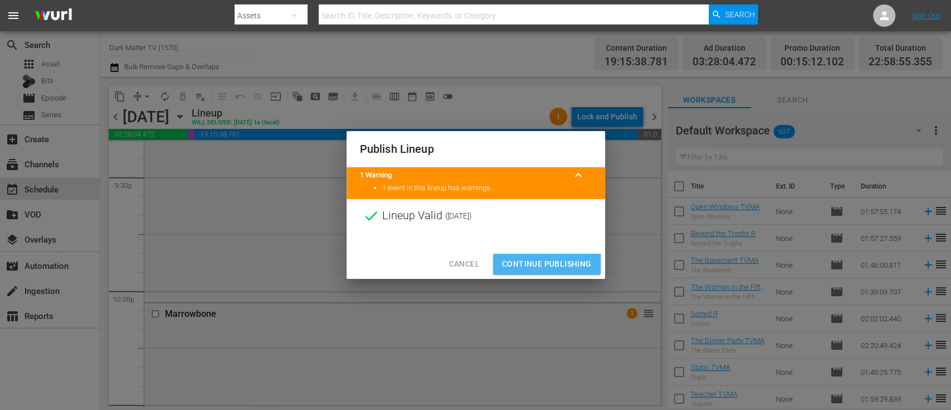
click at [536, 266] on span "Continue Publishing" at bounding box center [547, 264] width 90 height 14
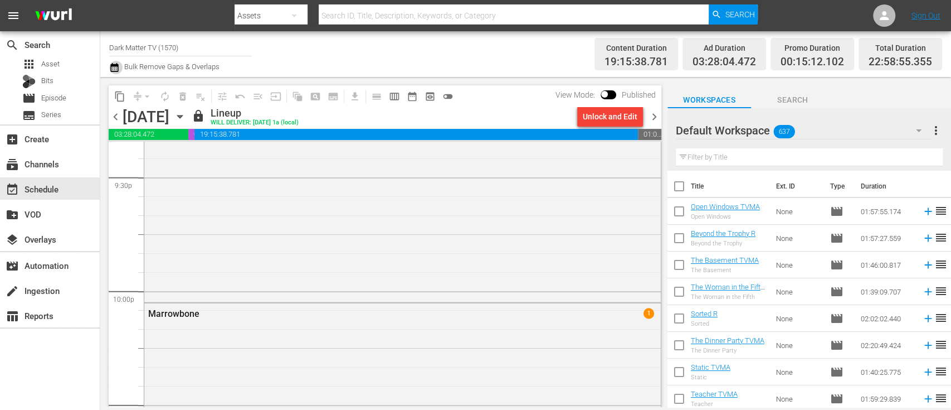
click at [112, 69] on icon "button" at bounding box center [114, 67] width 11 height 13
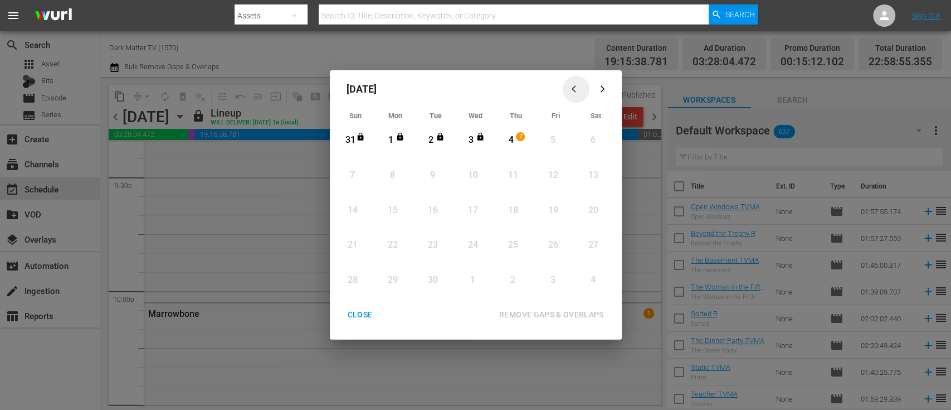
click at [572, 88] on icon "button" at bounding box center [576, 89] width 8 height 8
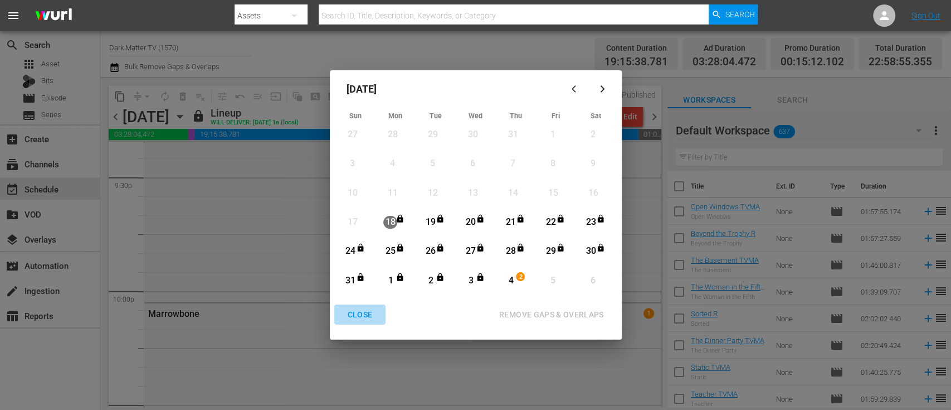
click at [361, 319] on div "CLOSE" at bounding box center [360, 315] width 43 height 14
